Goal: Check status: Check status

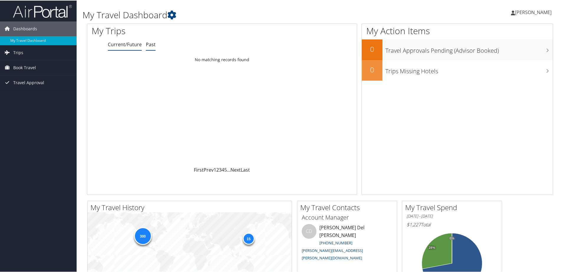
click at [149, 45] on link "Past" at bounding box center [151, 44] width 10 height 6
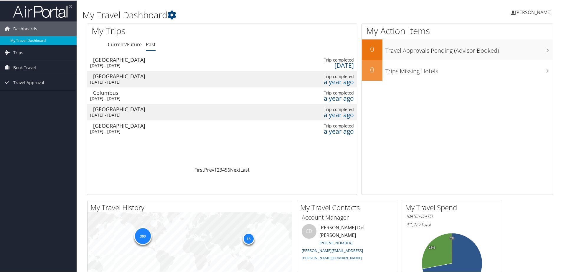
click at [332, 167] on div "First Prev 1 2 3 4 5 6 Next Last" at bounding box center [222, 169] width 261 height 7
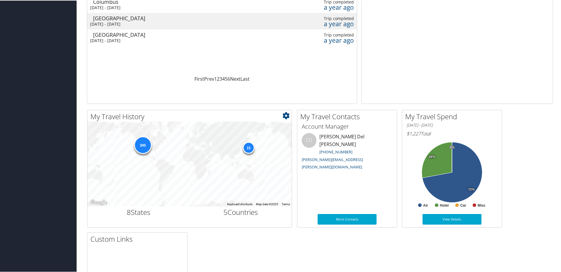
scroll to position [147, 0]
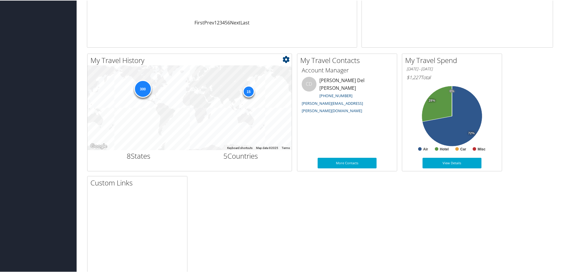
click at [251, 91] on div "15" at bounding box center [248, 91] width 12 height 12
click at [248, 91] on div "15" at bounding box center [248, 91] width 12 height 12
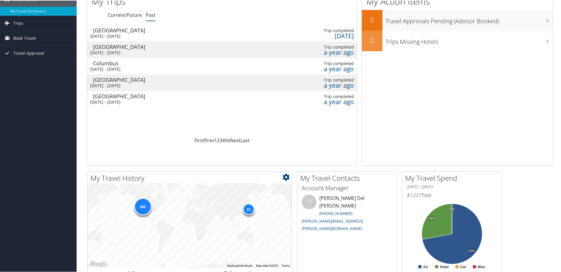
scroll to position [0, 0]
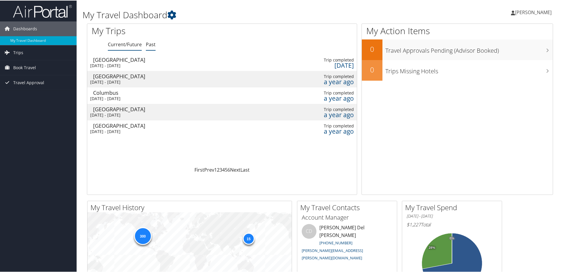
click at [126, 44] on link "Current/Future" at bounding box center [125, 44] width 34 height 6
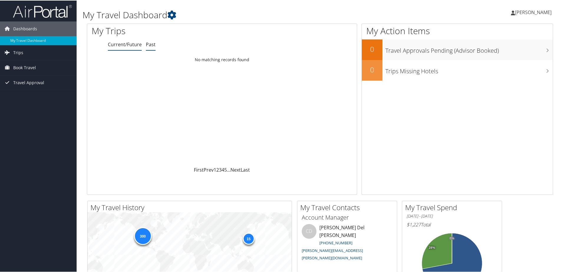
click at [150, 44] on link "Past" at bounding box center [151, 44] width 10 height 6
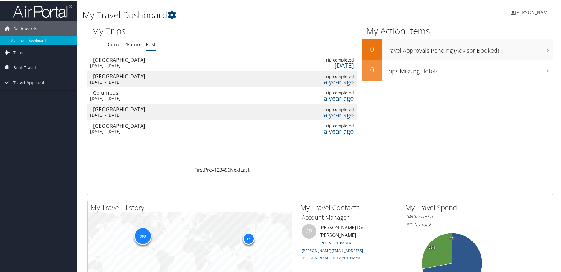
click at [172, 172] on div "First Prev 1 2 3 4 5 6 Next Last" at bounding box center [222, 169] width 261 height 7
click at [173, 12] on icon at bounding box center [171, 14] width 9 height 9
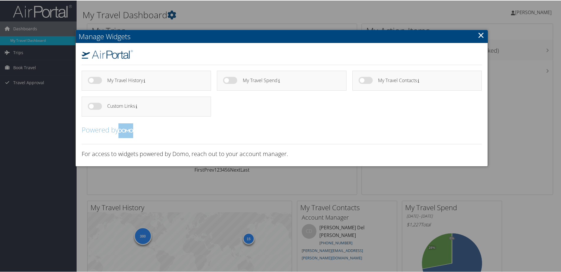
click at [478, 33] on link "×" at bounding box center [480, 35] width 7 height 12
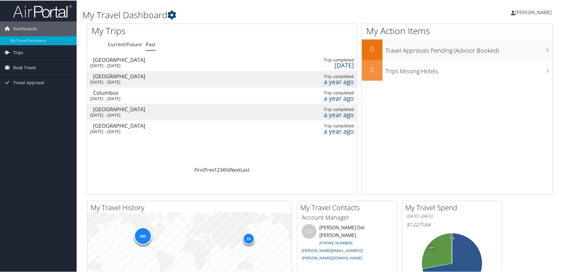
click at [22, 52] on span "Trips" at bounding box center [18, 52] width 10 height 15
click at [25, 71] on link "Past Trips" at bounding box center [38, 72] width 77 height 9
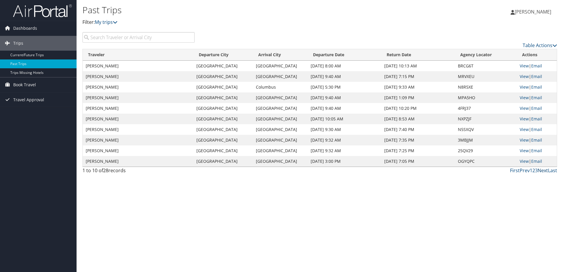
click at [542, 171] on link "Next" at bounding box center [543, 170] width 10 height 6
